Goal: Find specific page/section: Find specific page/section

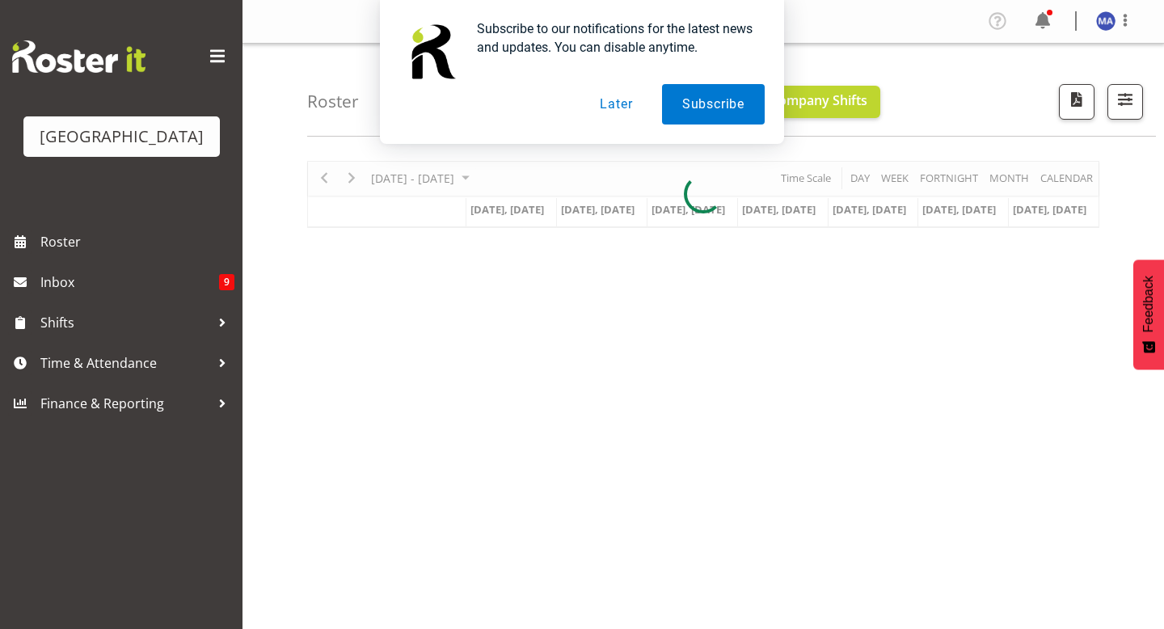
click at [613, 107] on button "Later" at bounding box center [615, 104] width 73 height 40
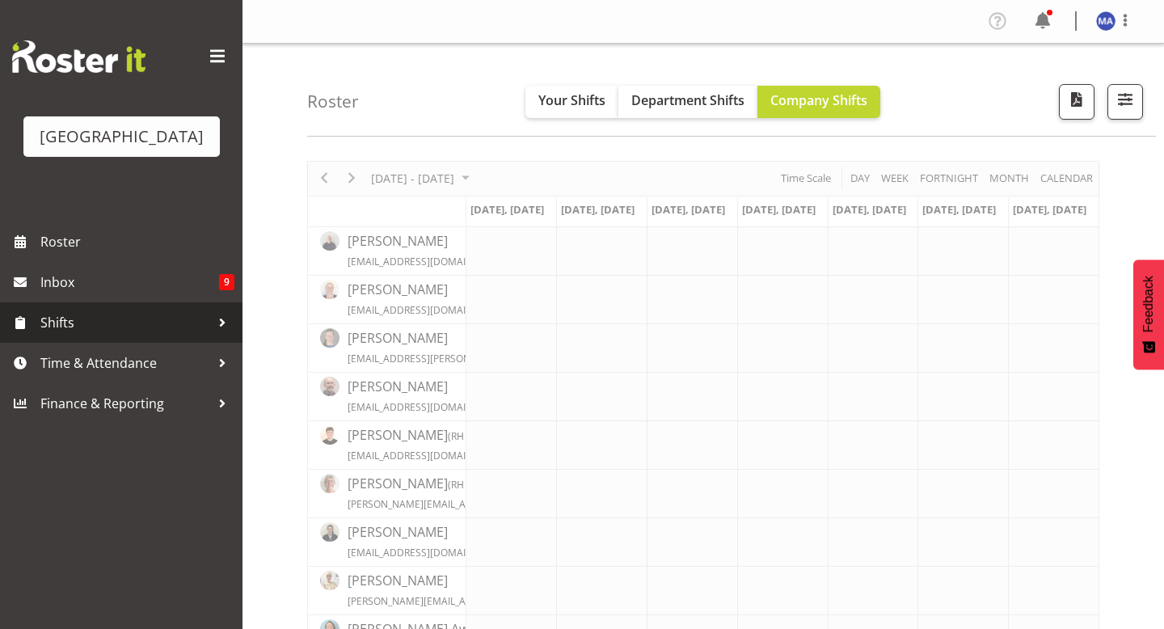
click at [198, 333] on link "Shifts" at bounding box center [121, 322] width 242 height 40
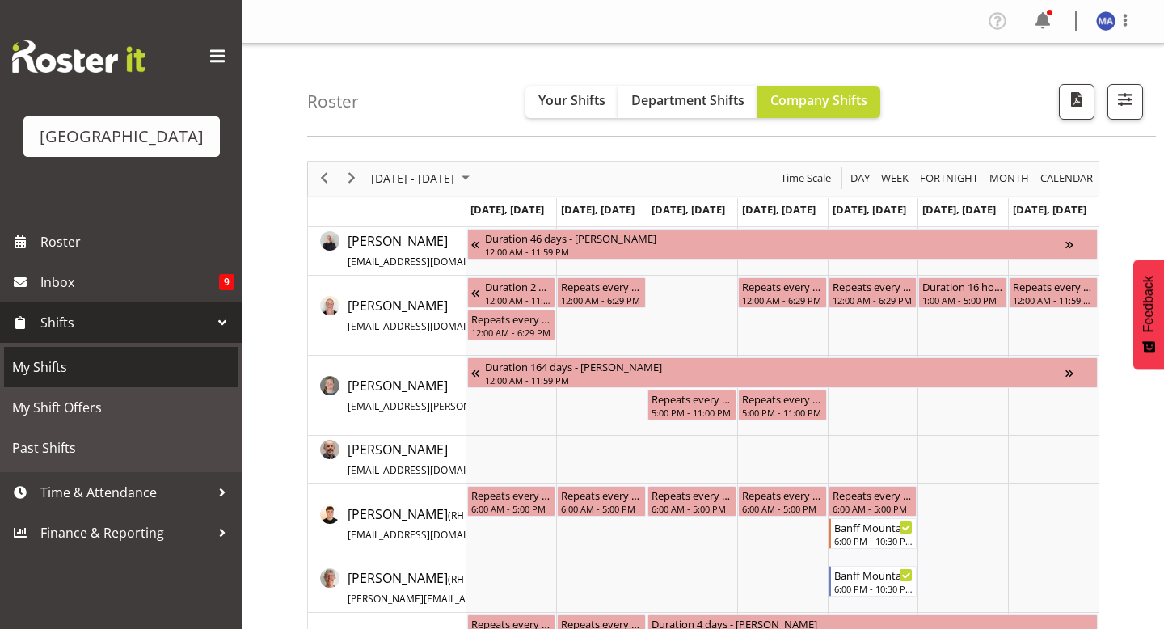
click at [155, 379] on span "My Shifts" at bounding box center [121, 367] width 218 height 24
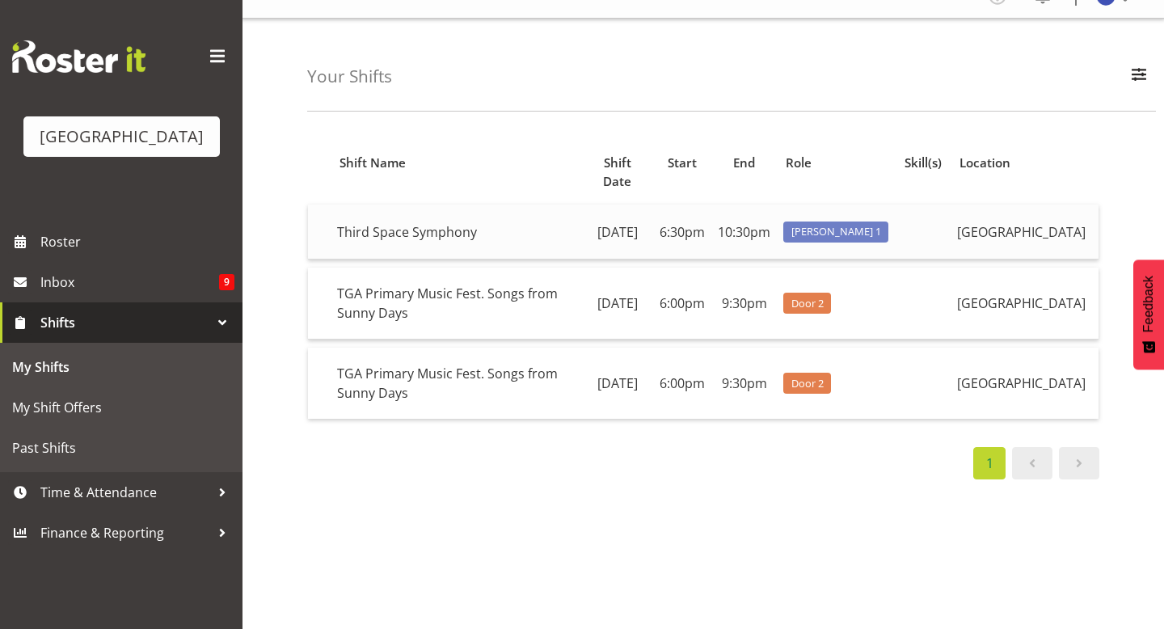
scroll to position [27, 0]
